Goal: Obtain resource: Obtain resource

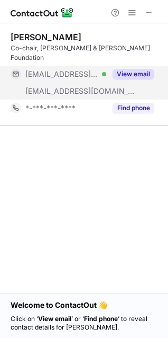
click at [123, 69] on button "View email" at bounding box center [134, 74] width 42 height 11
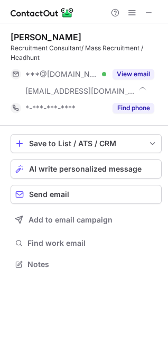
scroll to position [257, 168]
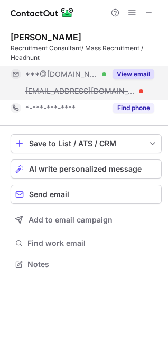
click at [116, 77] on button "View email" at bounding box center [134, 74] width 42 height 11
